Goal: Task Accomplishment & Management: Manage account settings

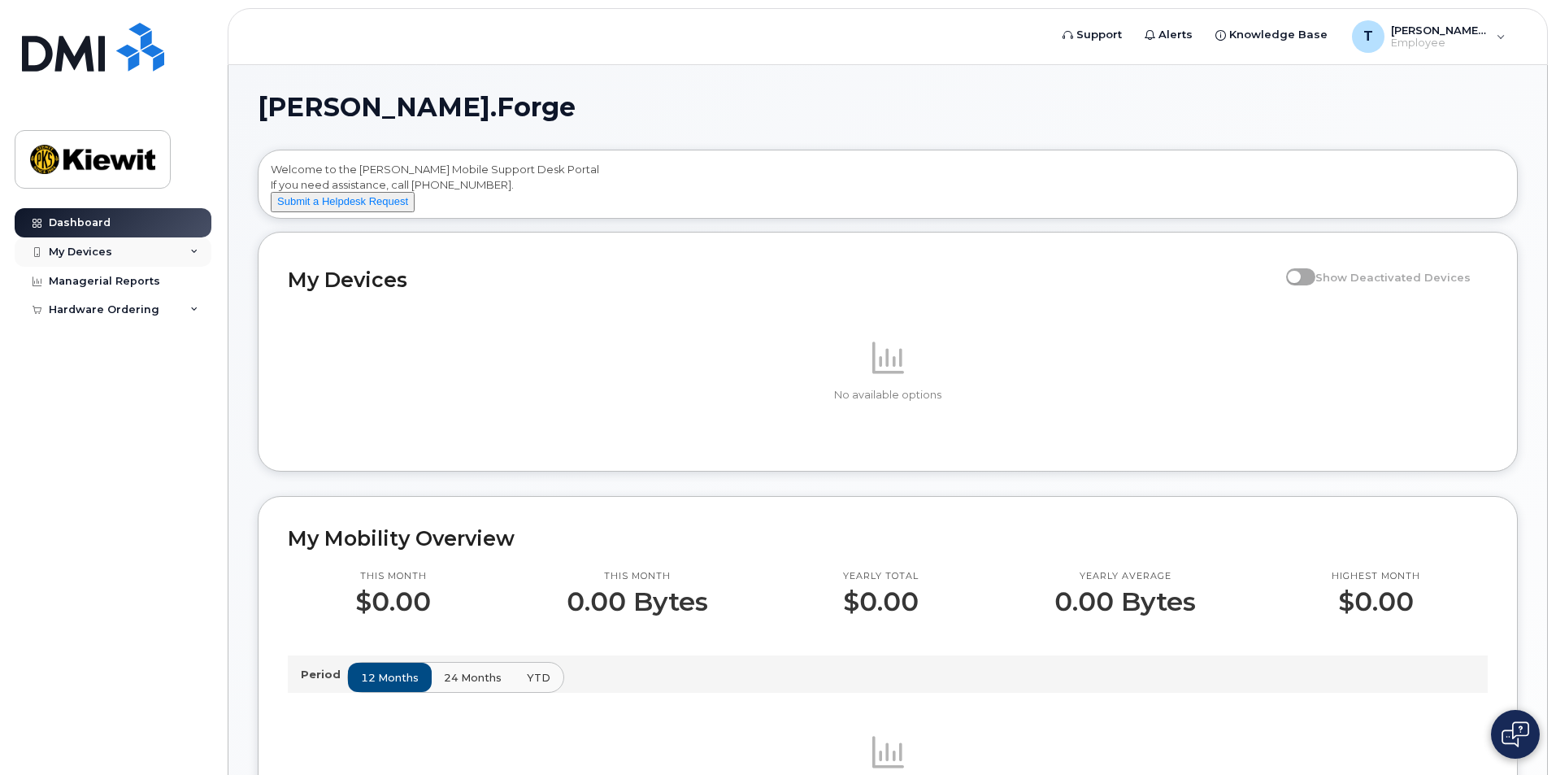
click at [182, 254] on div "My Devices" at bounding box center [113, 251] width 197 height 29
click at [340, 212] on button "Submit a Helpdesk Request" at bounding box center [343, 202] width 144 height 20
click at [1495, 24] on div "[PERSON_NAME].Forge Employee" at bounding box center [1429, 36] width 176 height 33
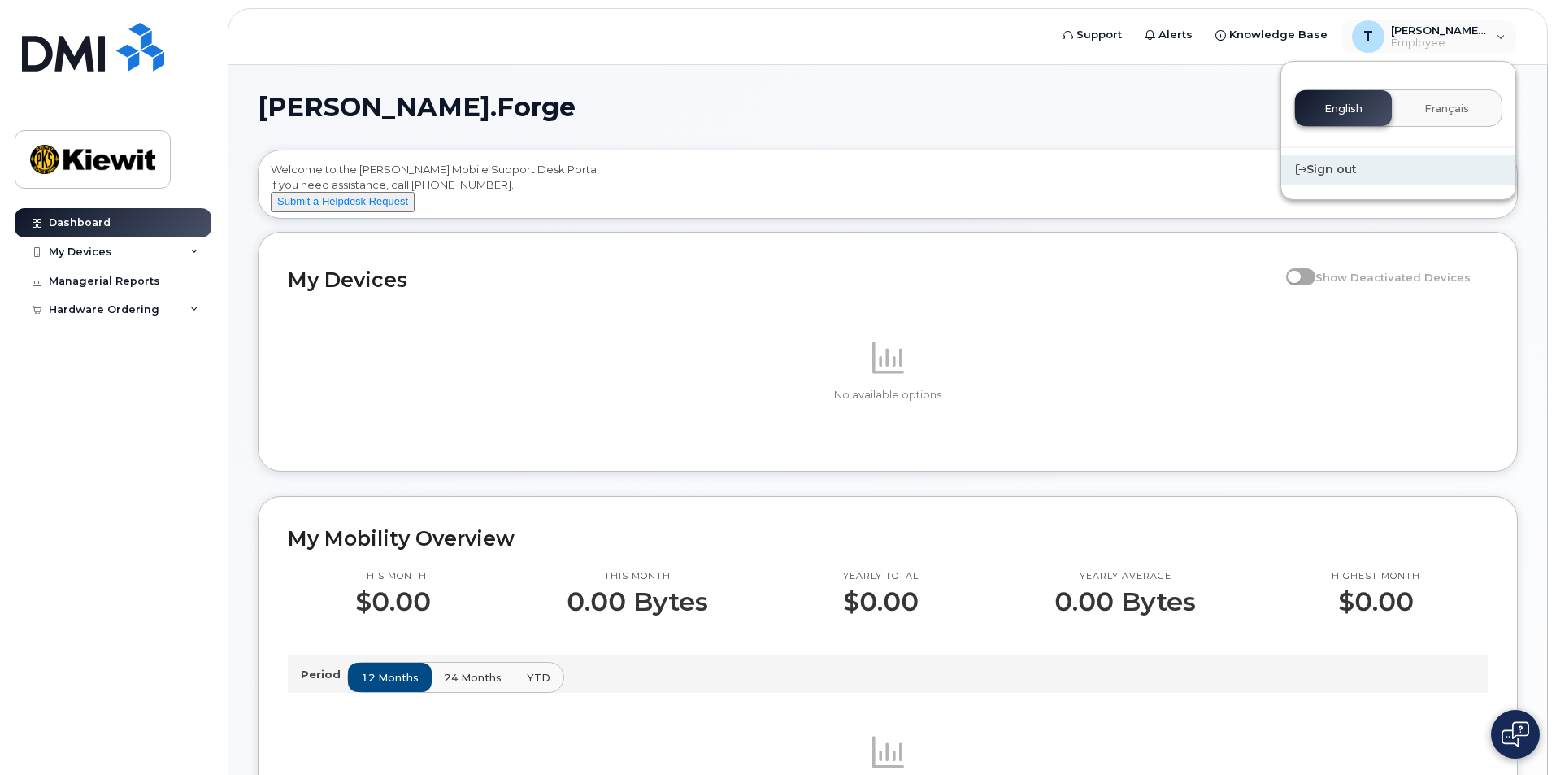
click at [1357, 176] on div "Sign out" at bounding box center [1398, 169] width 234 height 30
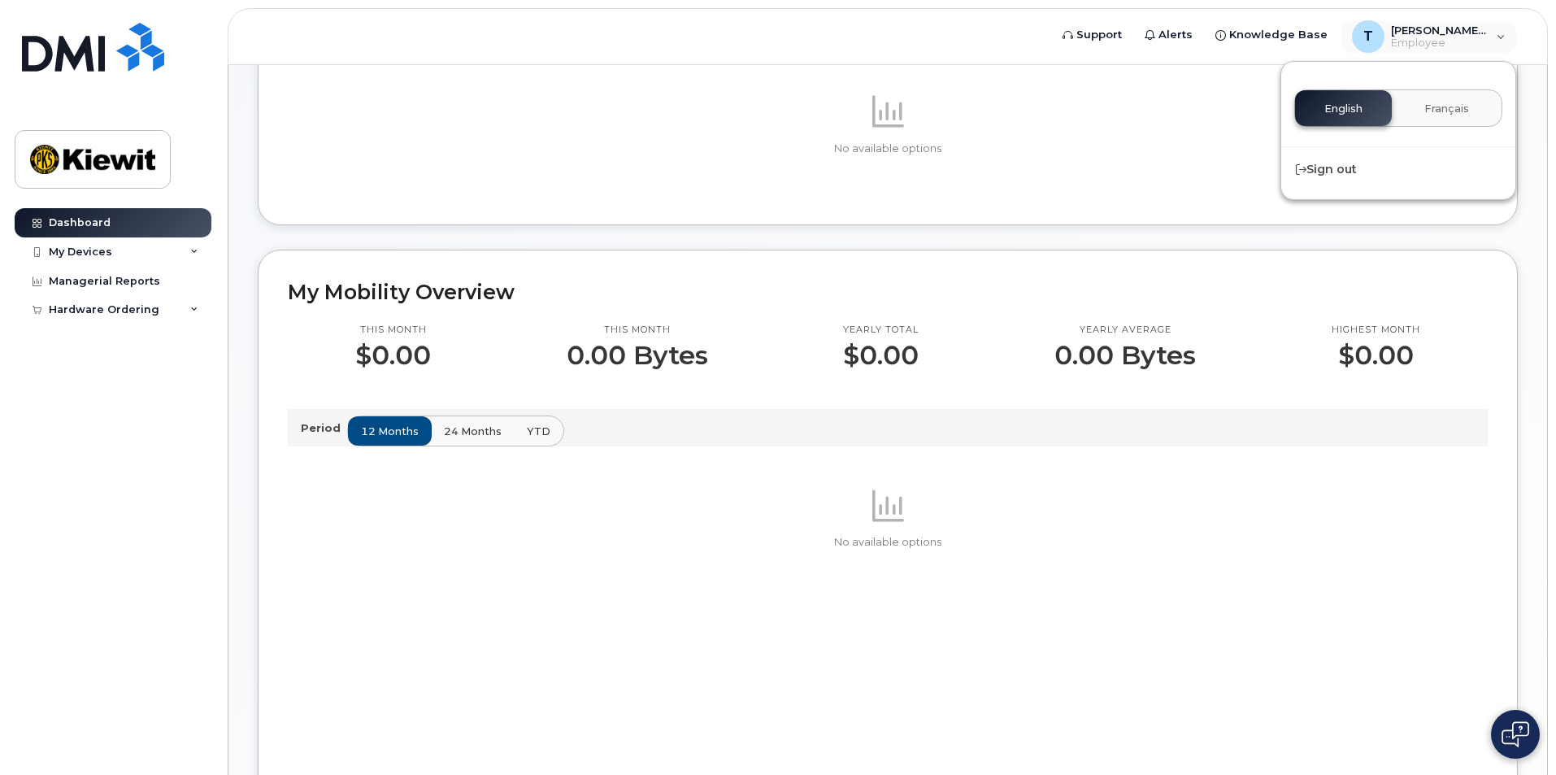
scroll to position [244, 0]
click at [187, 253] on div "My Devices" at bounding box center [113, 251] width 197 height 29
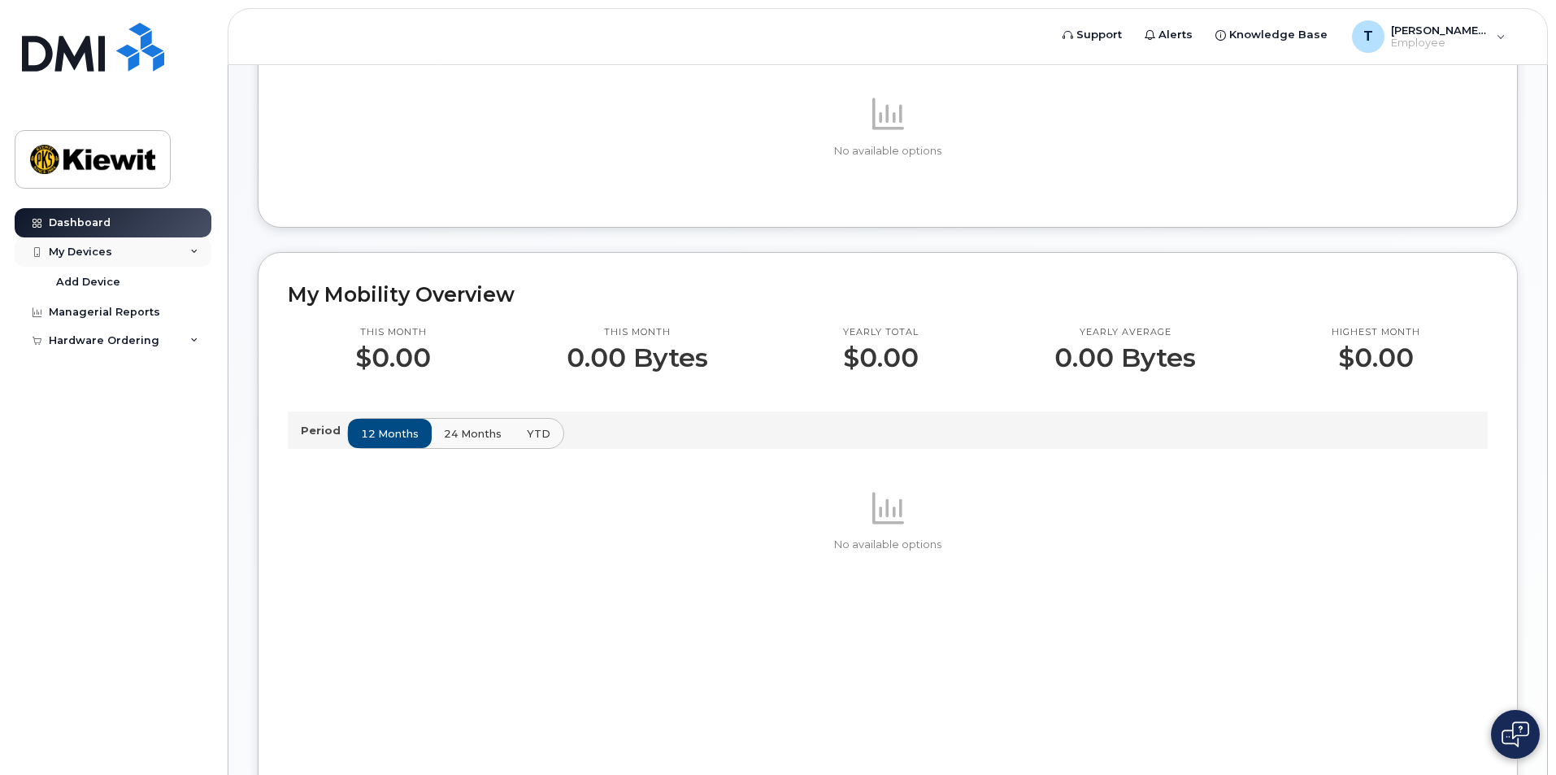
click at [187, 253] on div "My Devices" at bounding box center [113, 251] width 197 height 29
click at [194, 300] on div "Hardware Ordering" at bounding box center [113, 309] width 197 height 29
click at [133, 339] on link "My Orders" at bounding box center [127, 339] width 168 height 31
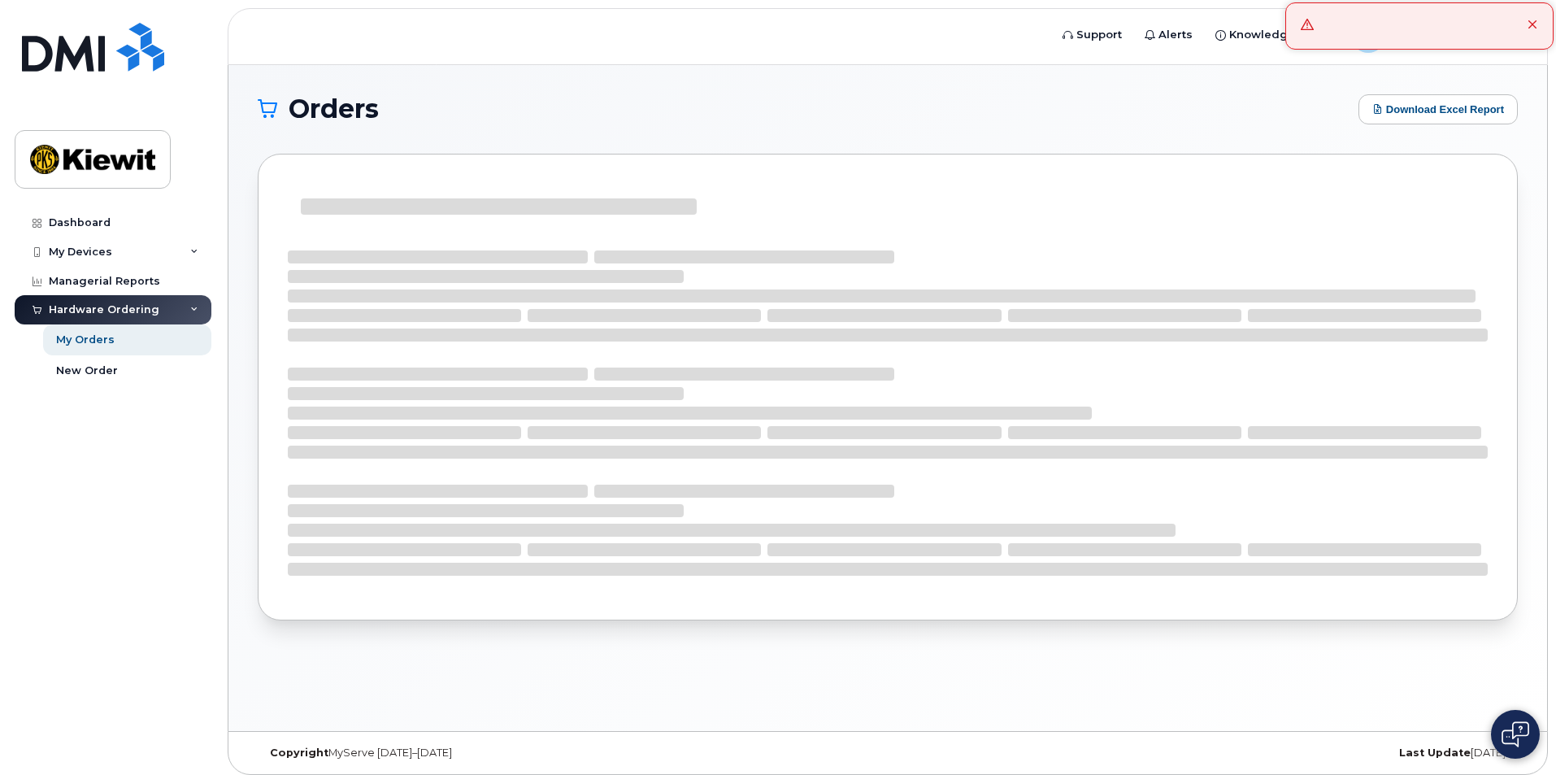
click at [1527, 29] on div at bounding box center [1419, 25] width 268 height 47
